Goal: Use online tool/utility: Utilize a website feature to perform a specific function

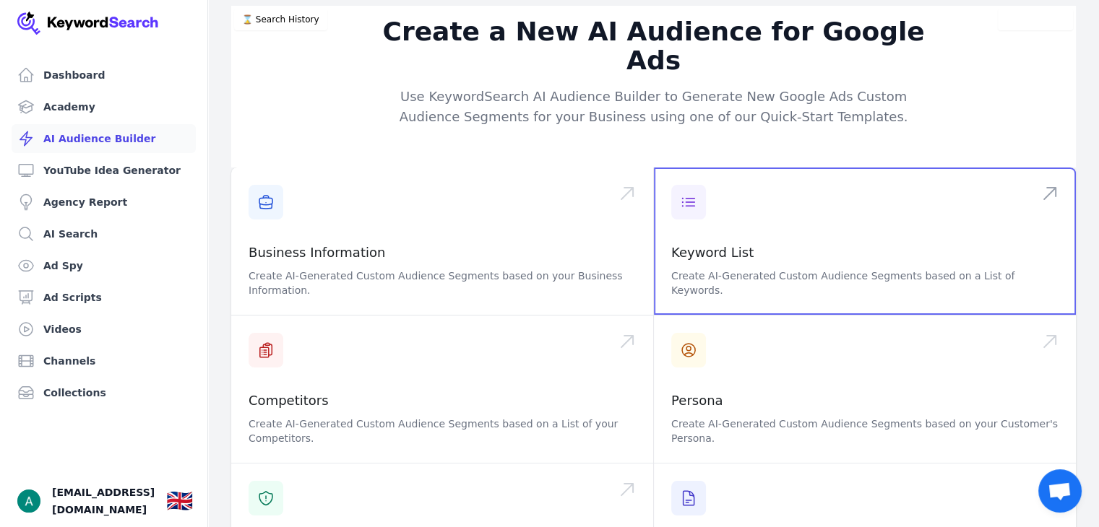
click at [699, 250] on span at bounding box center [865, 241] width 422 height 147
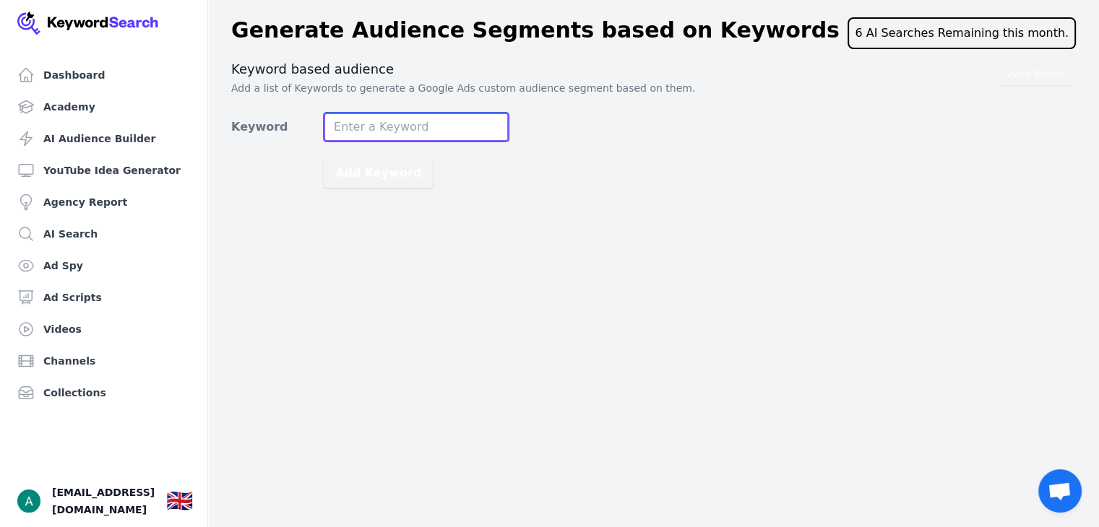
click at [421, 122] on input "Keyword" at bounding box center [416, 127] width 185 height 29
type input "perfumes"
click at [324, 159] on button "Add Keyword" at bounding box center [378, 173] width 109 height 29
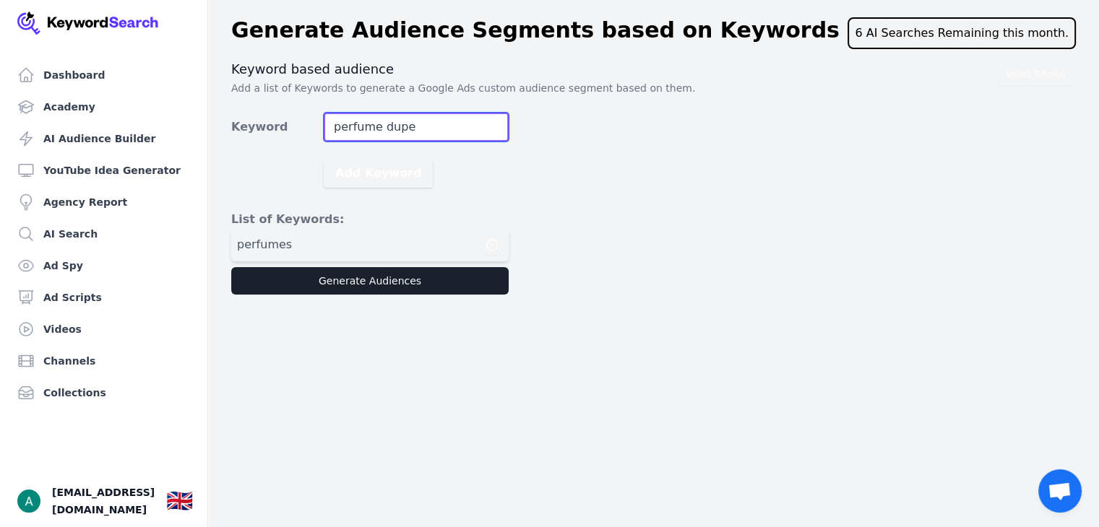
type input "perfume dupe"
click at [324, 159] on button "Add Keyword" at bounding box center [378, 173] width 109 height 29
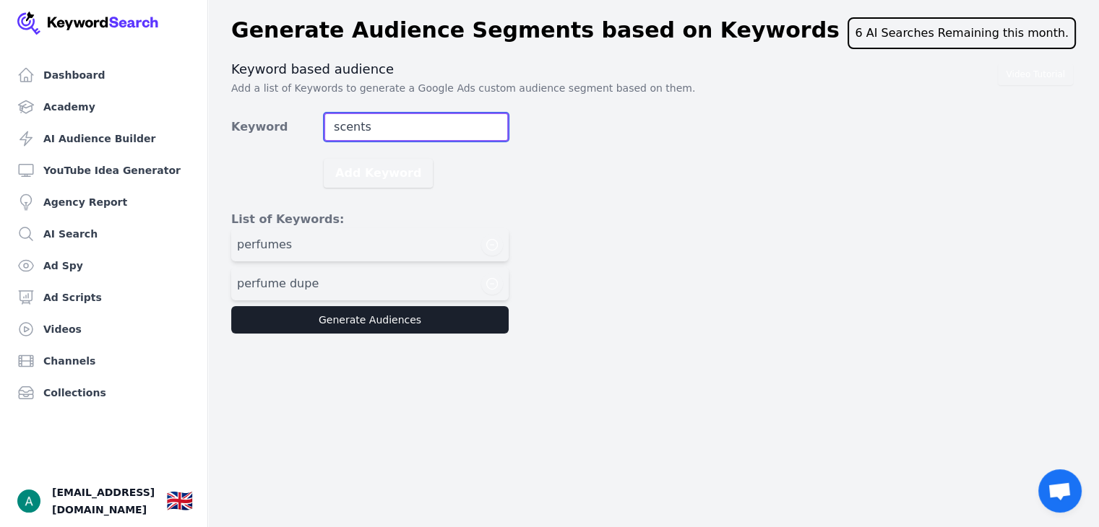
type input "scents"
click at [324, 159] on button "Add Keyword" at bounding box center [378, 173] width 109 height 29
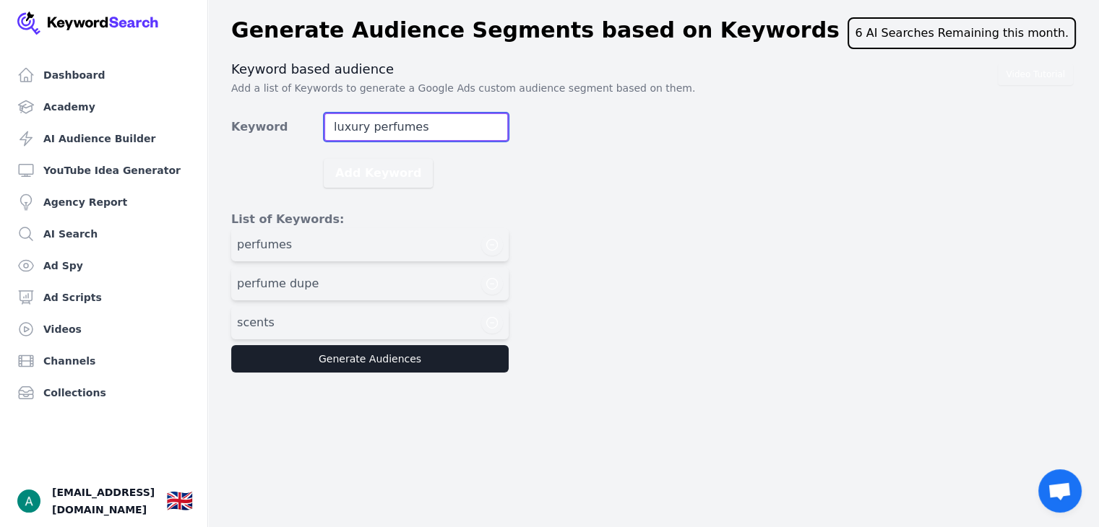
type input "luxury perfumes"
click at [324, 159] on button "Add Keyword" at bounding box center [378, 173] width 109 height 29
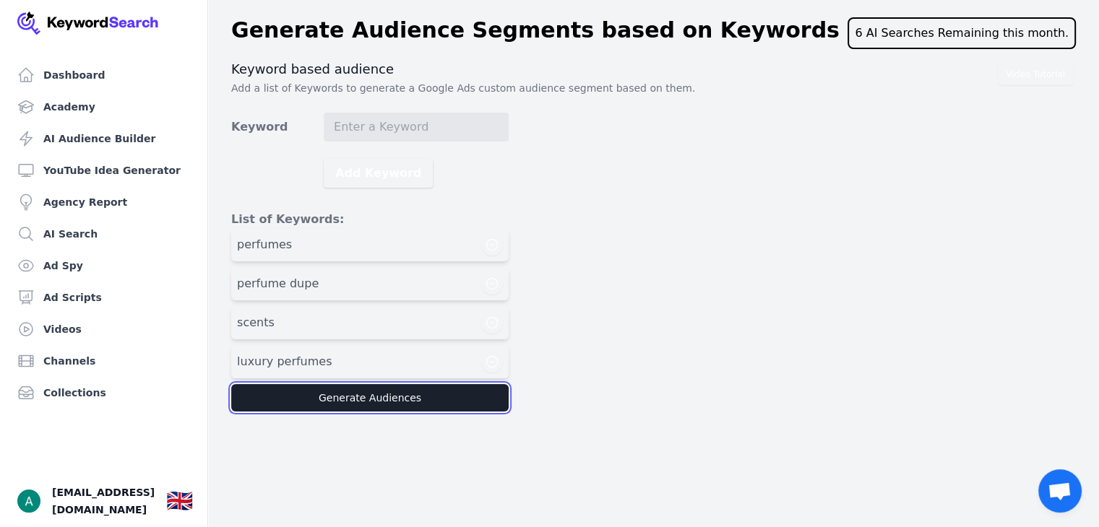
click at [349, 397] on button "Generate Audiences" at bounding box center [369, 397] width 277 height 27
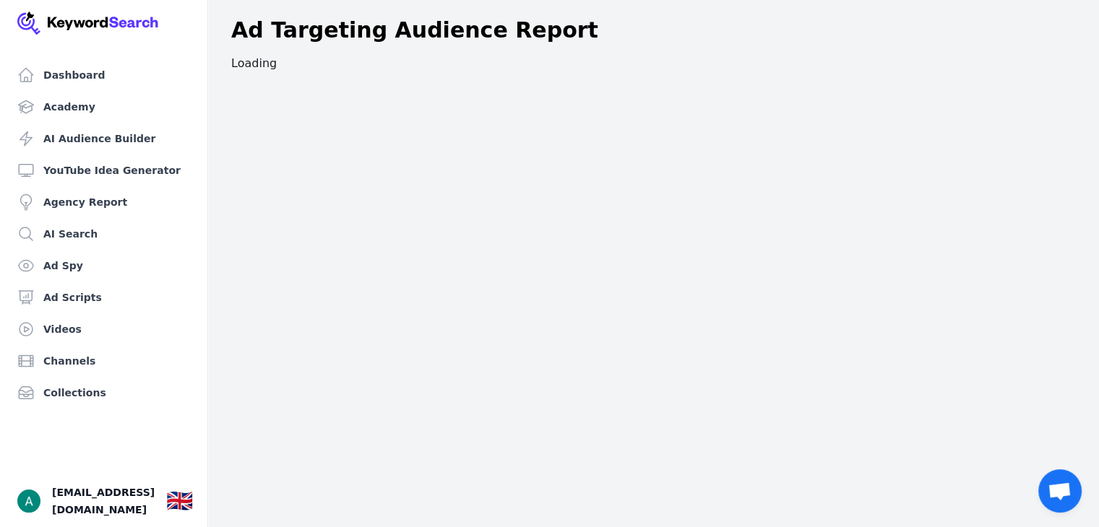
click at [637, 142] on div "Dashboard Academy AI Audience Builder YouTube Idea Generator Agency Report AI S…" at bounding box center [549, 263] width 1099 height 527
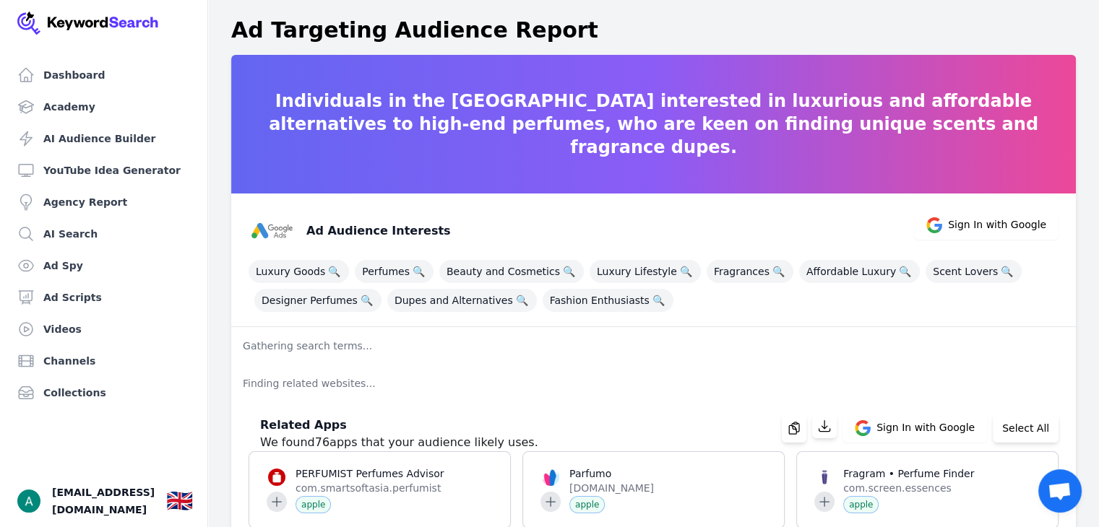
click at [907, 347] on p "Gathering search terms..." at bounding box center [653, 346] width 845 height 38
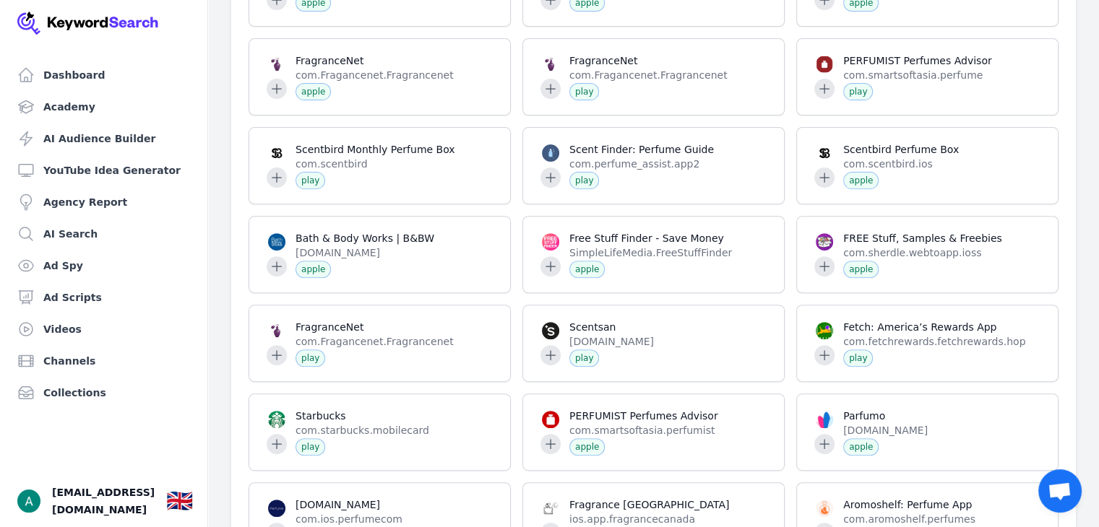
scroll to position [507, 0]
